Goal: Navigation & Orientation: Find specific page/section

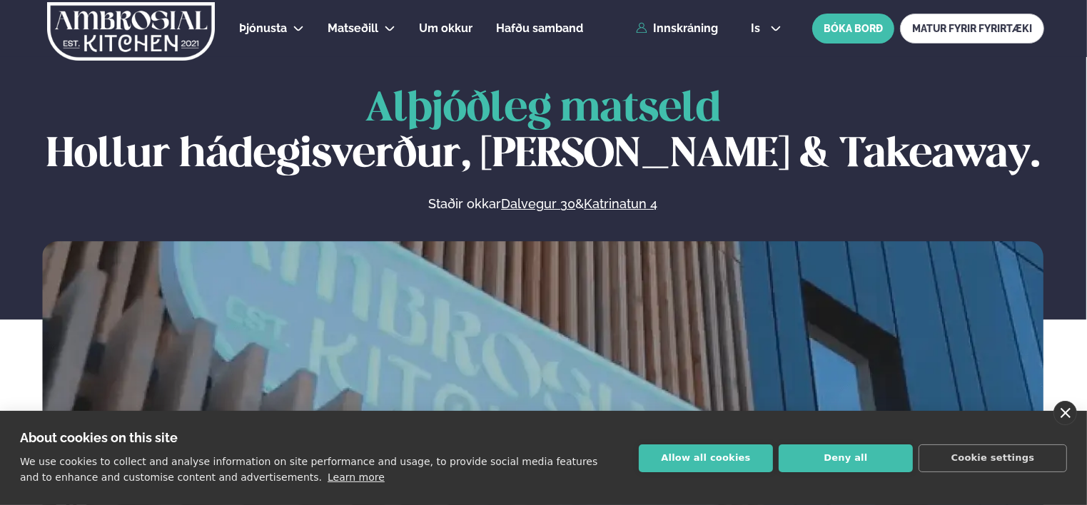
click at [1064, 410] on link "close" at bounding box center [1065, 413] width 24 height 24
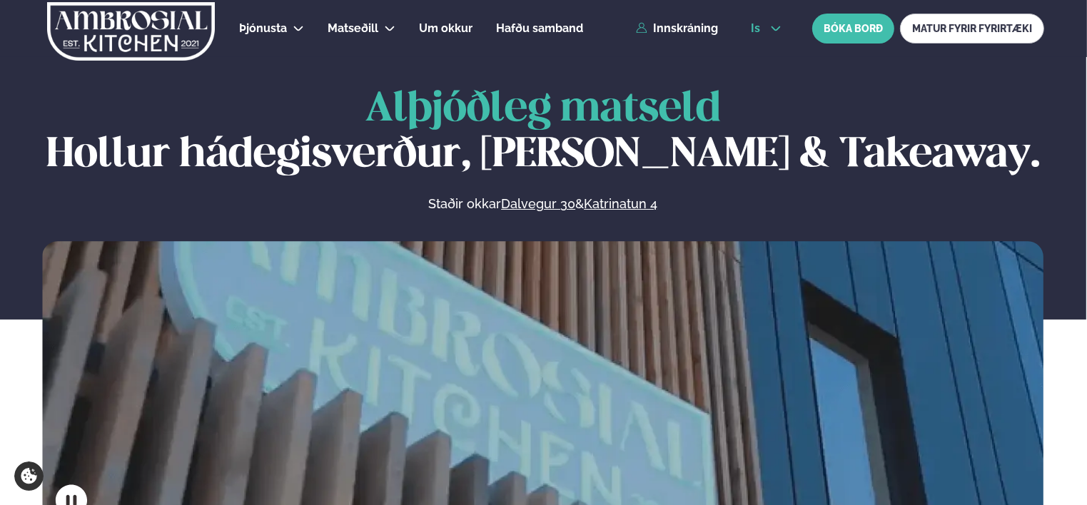
click at [748, 31] on button "is" at bounding box center [766, 28] width 54 height 11
click at [751, 50] on link "en" at bounding box center [766, 54] width 54 height 29
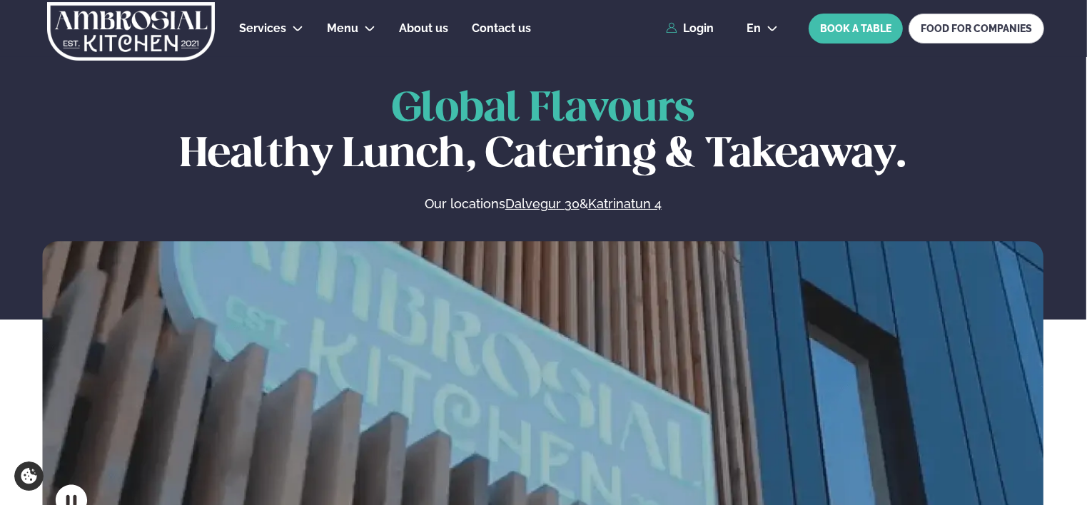
click at [876, 90] on h1 "Global Flavours Healthy Lunch, Catering & Takeaway." at bounding box center [542, 132] width 1001 height 91
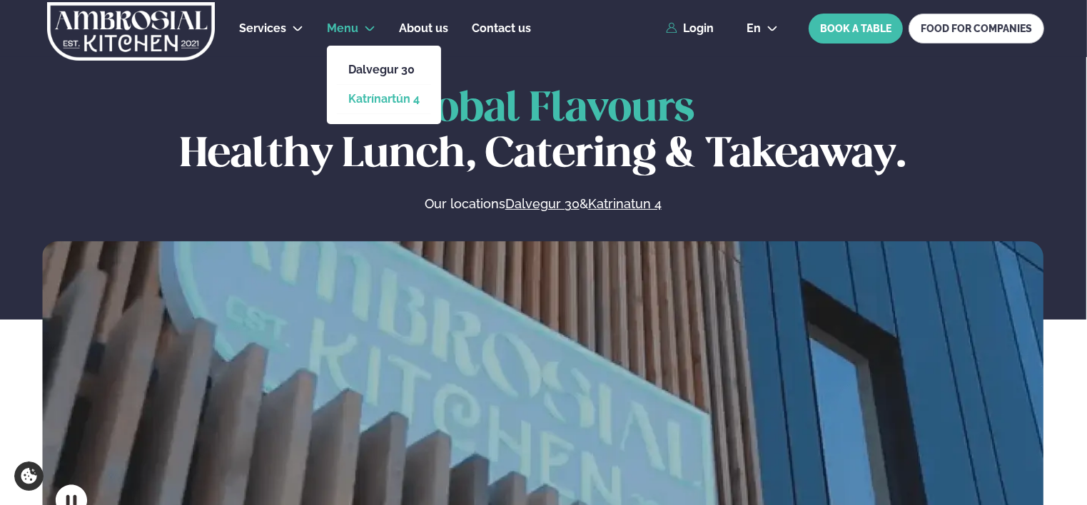
click at [357, 95] on link "Katrínartún 4" at bounding box center [383, 98] width 71 height 11
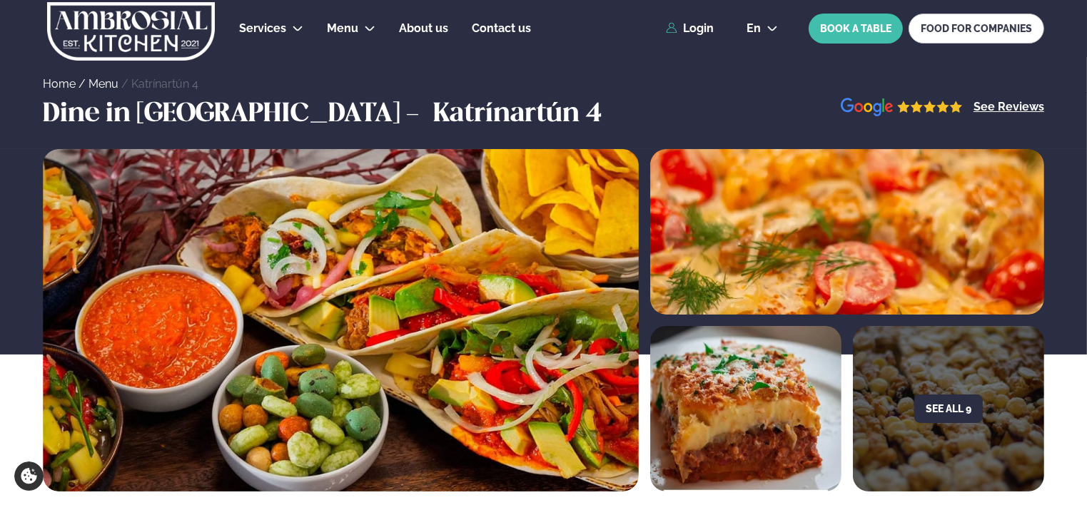
click at [537, 106] on div "Dine in [GEOGRAPHIC_DATA] - Katrínartún 4 See Reviews" at bounding box center [543, 115] width 1087 height 34
